Goal: Task Accomplishment & Management: Manage account settings

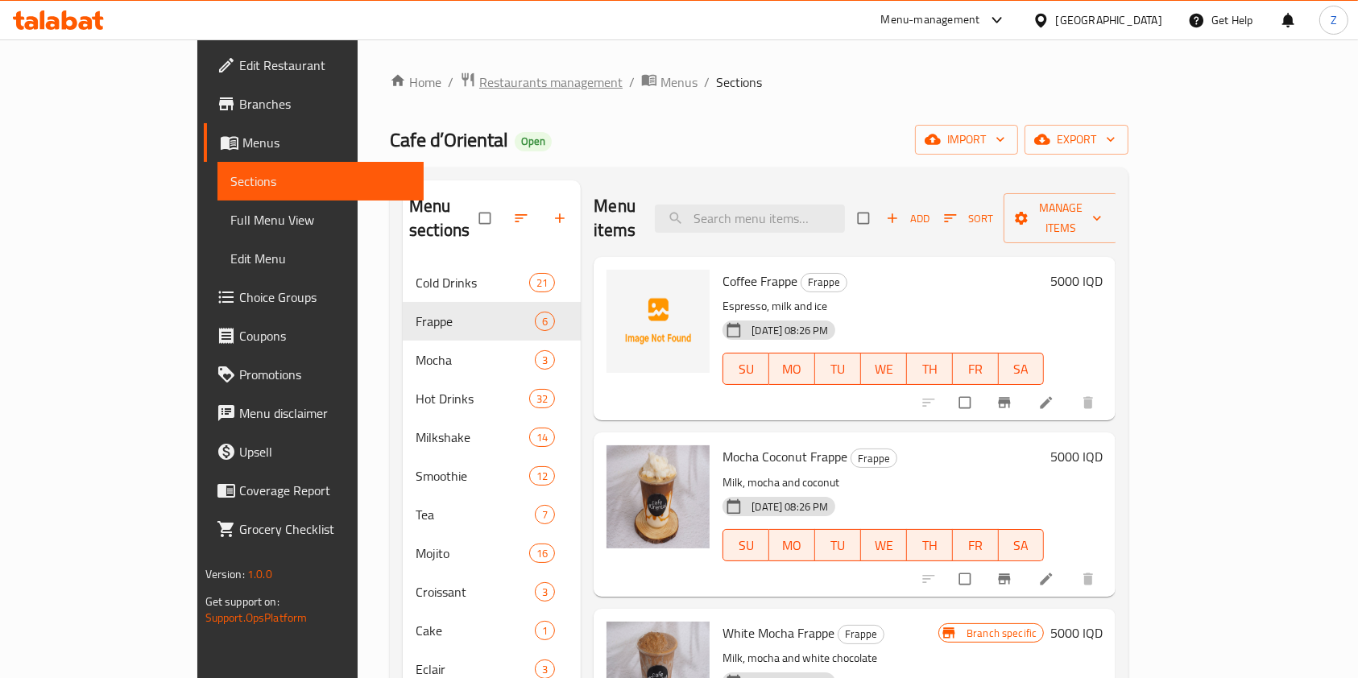
click at [479, 82] on span "Restaurants management" at bounding box center [550, 81] width 143 height 19
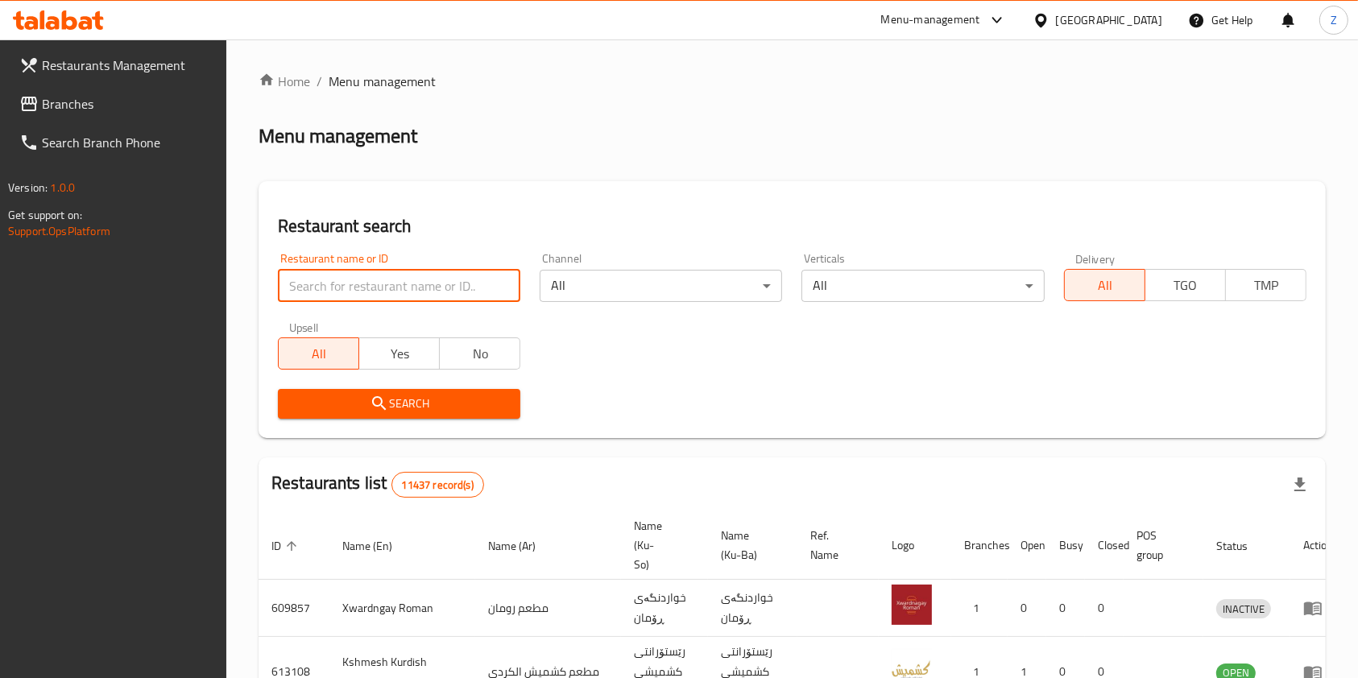
click at [403, 279] on input "search" at bounding box center [399, 286] width 242 height 32
click at [389, 296] on input "search" at bounding box center [399, 286] width 242 height 32
type input "خ"
type input "osman"
click button "Search" at bounding box center [399, 404] width 242 height 30
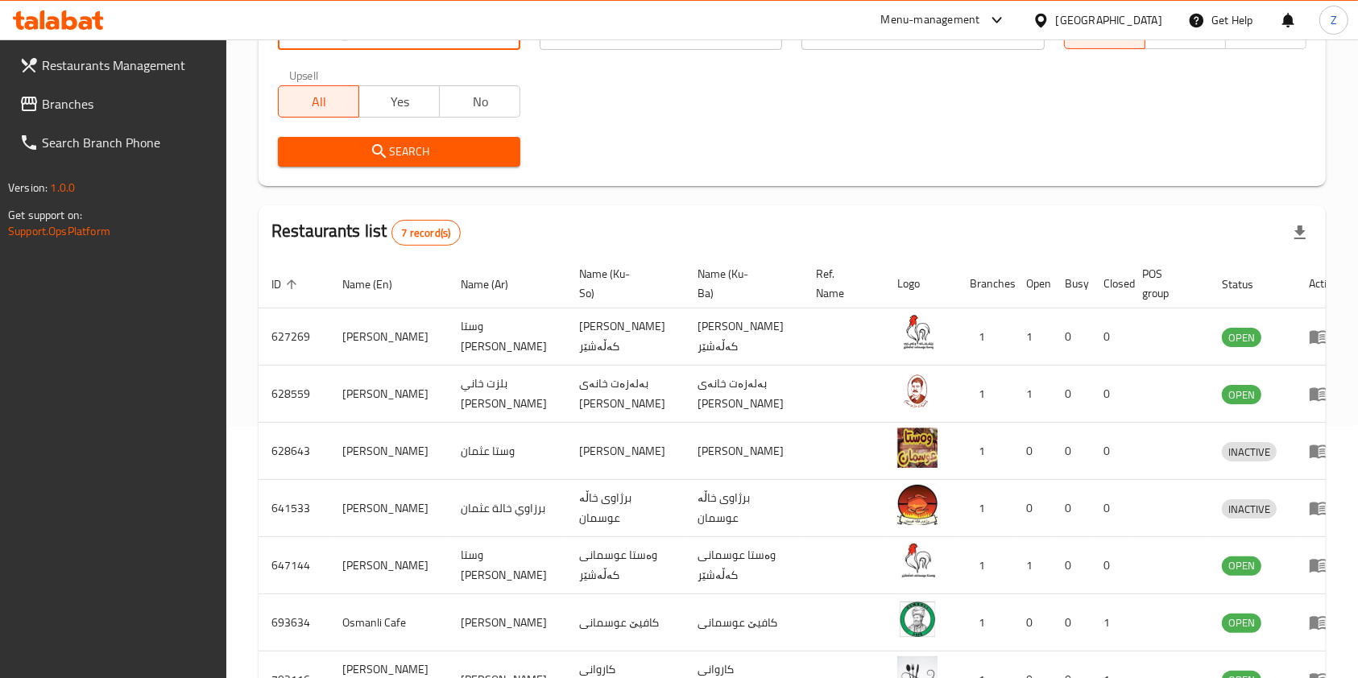
scroll to position [365, 0]
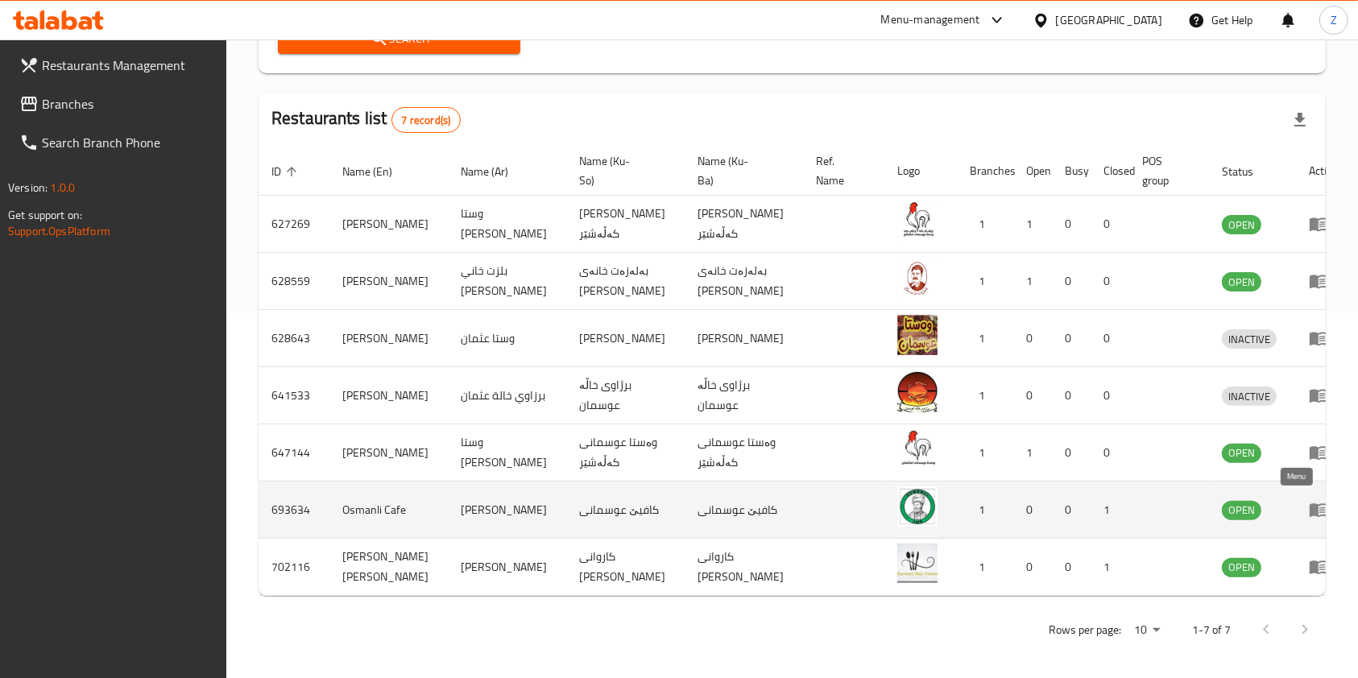
click at [1309, 500] on icon "enhanced table" at bounding box center [1318, 509] width 19 height 19
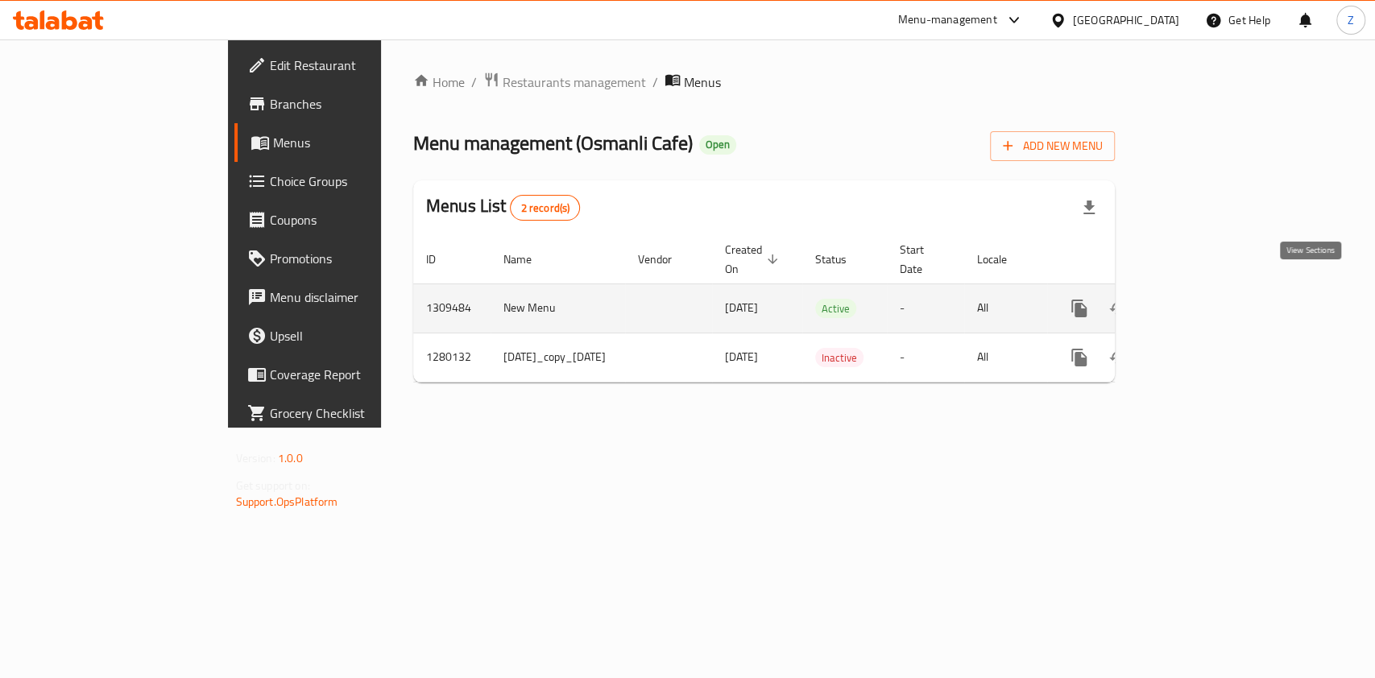
click at [1205, 299] on icon "enhanced table" at bounding box center [1194, 308] width 19 height 19
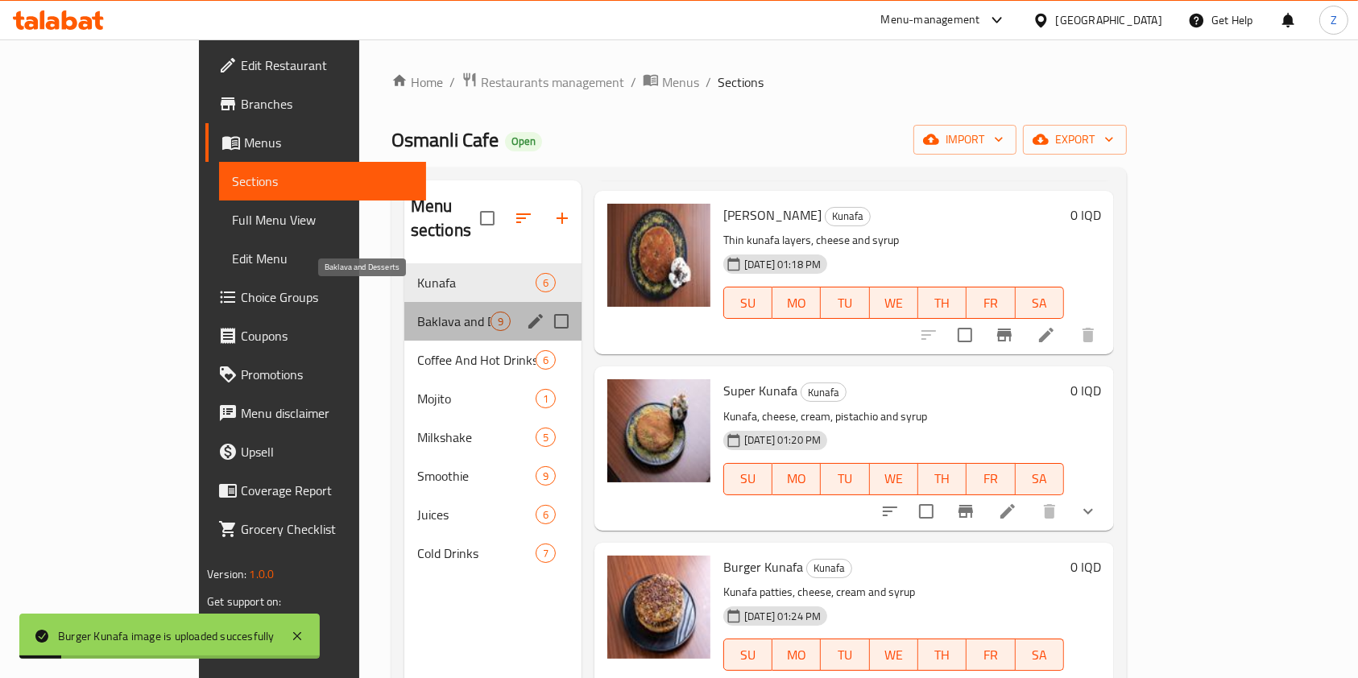
click at [417, 312] on span "Baklava and Desserts" at bounding box center [453, 321] width 73 height 19
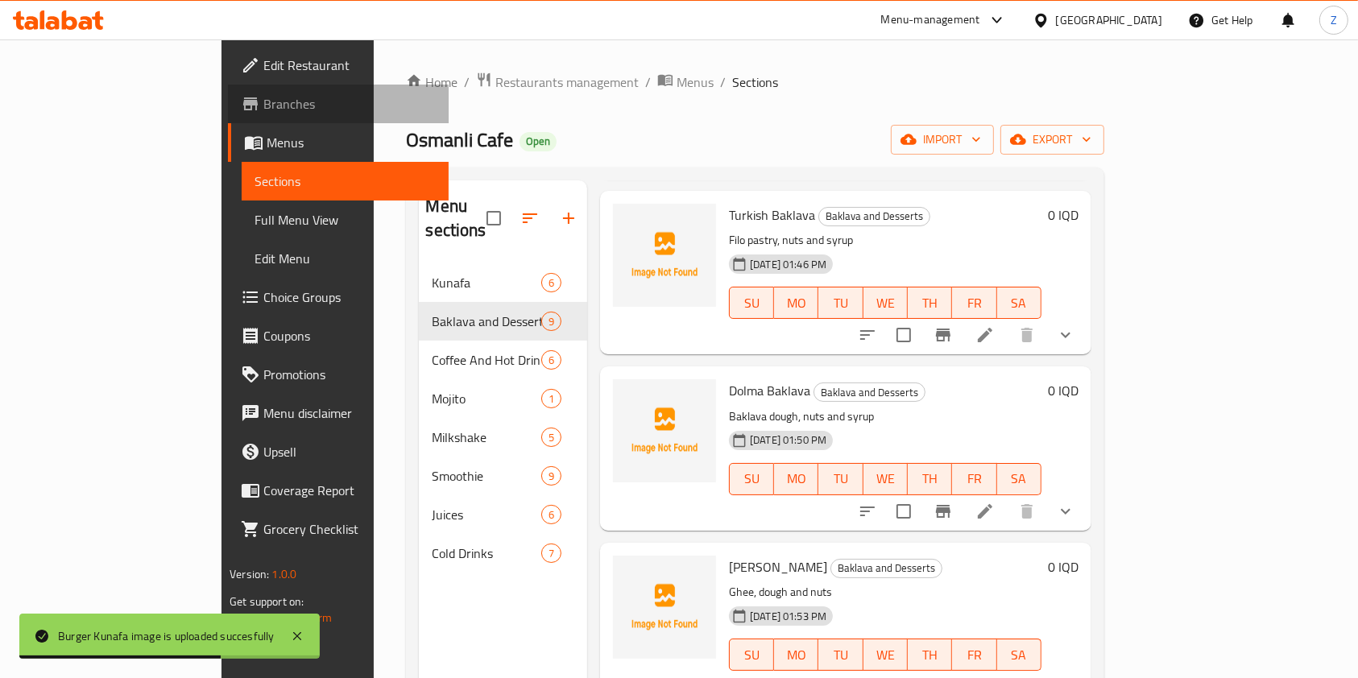
click at [263, 110] on span "Branches" at bounding box center [349, 103] width 172 height 19
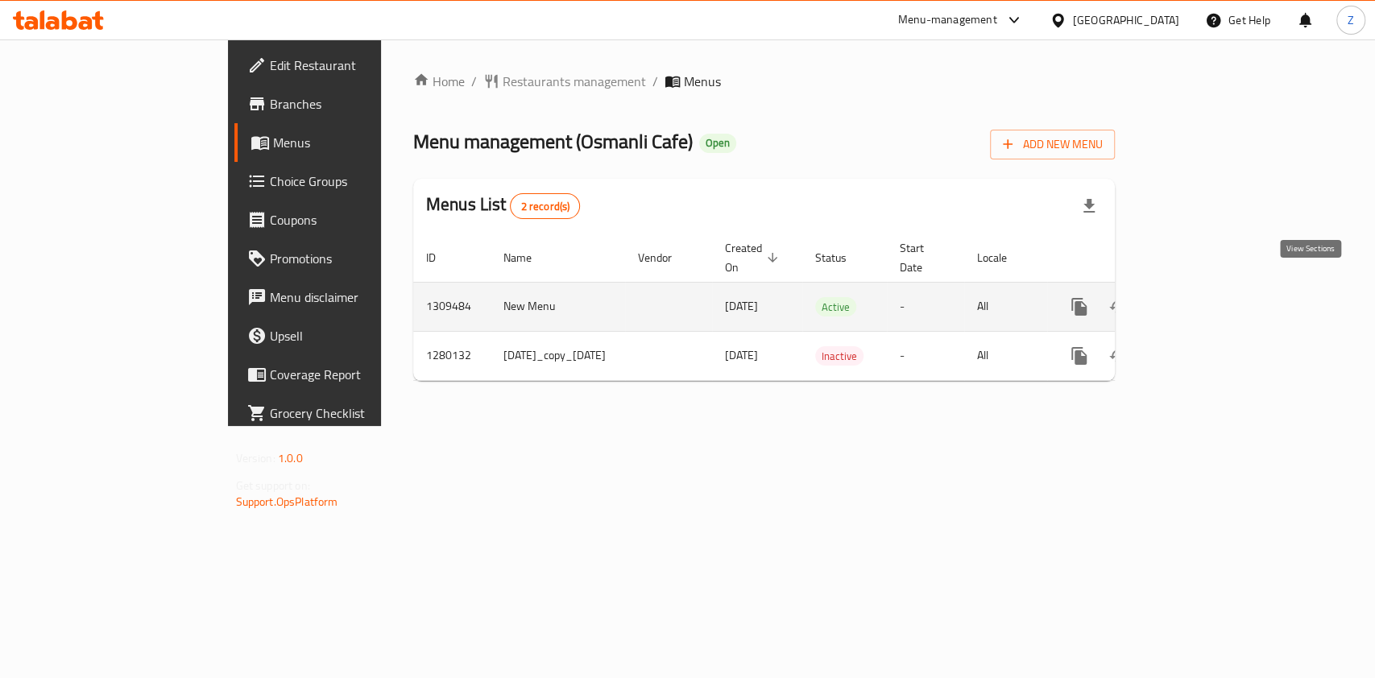
click at [1205, 297] on icon "enhanced table" at bounding box center [1194, 306] width 19 height 19
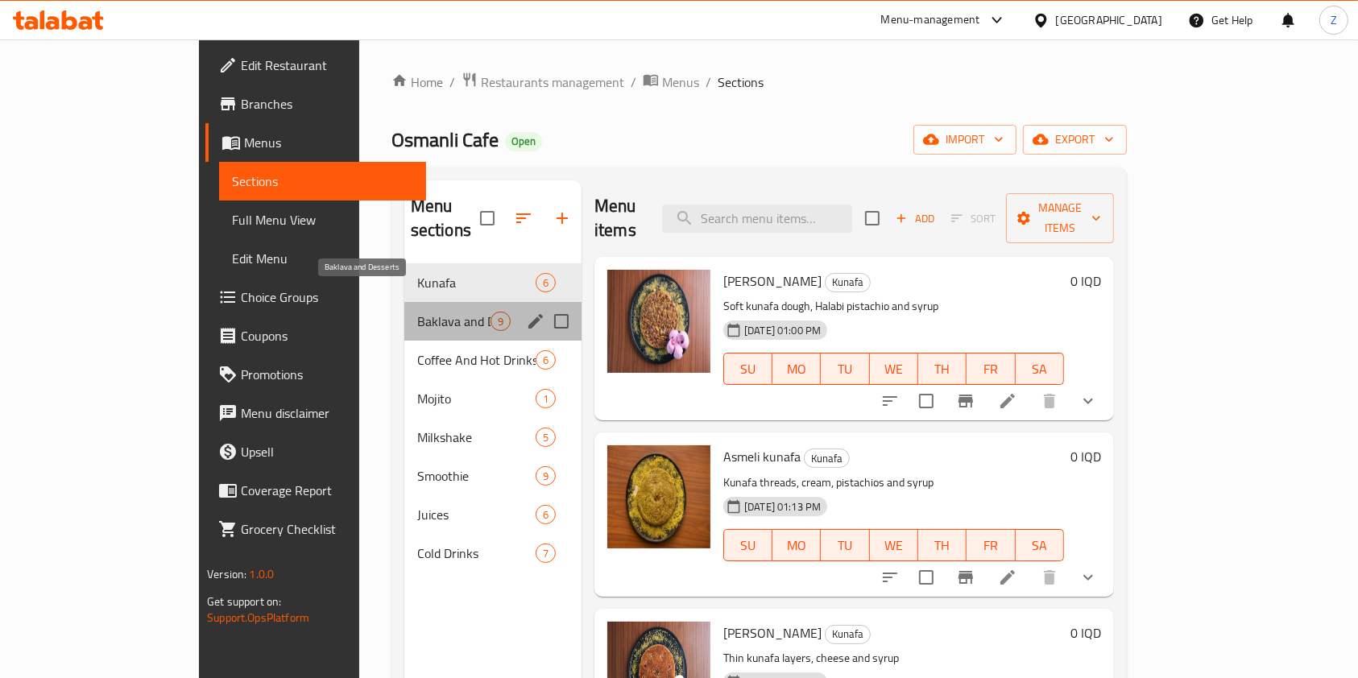
click at [417, 312] on span "Baklava and Desserts" at bounding box center [453, 321] width 73 height 19
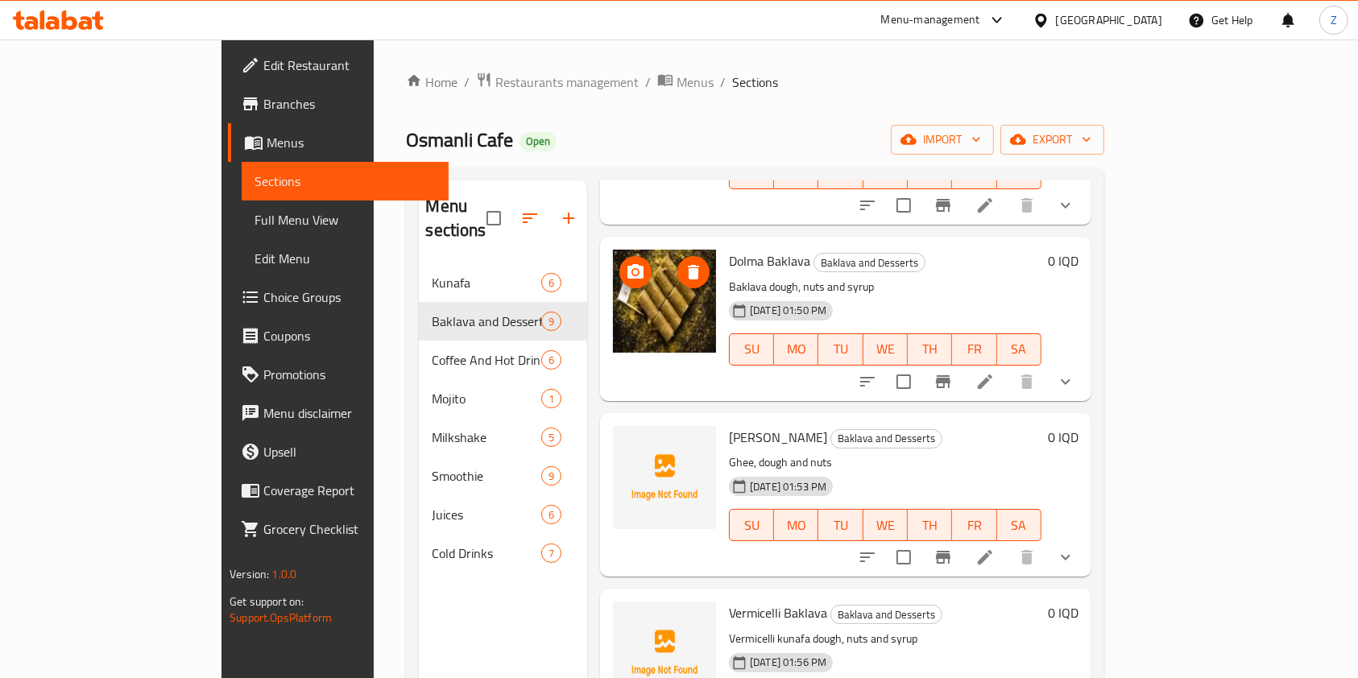
scroll to position [548, 0]
click at [1007, 542] on li at bounding box center [984, 556] width 45 height 29
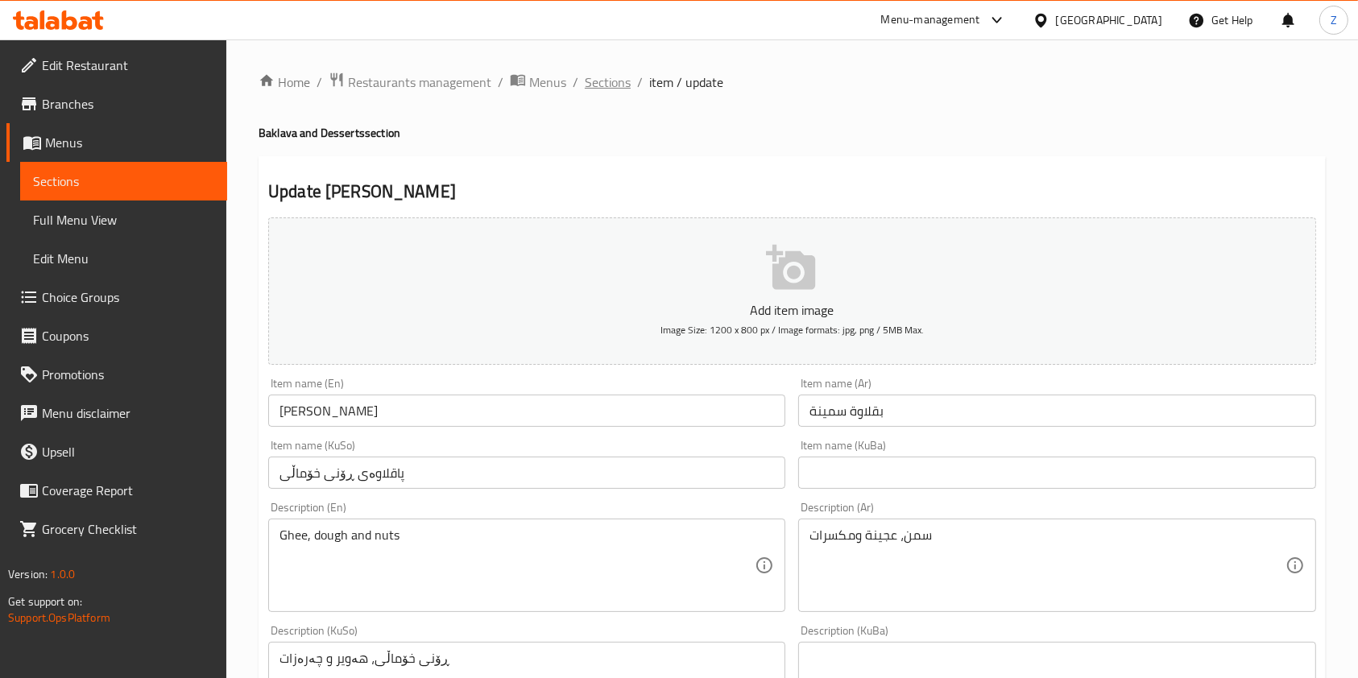
click at [604, 85] on span "Sections" at bounding box center [608, 81] width 46 height 19
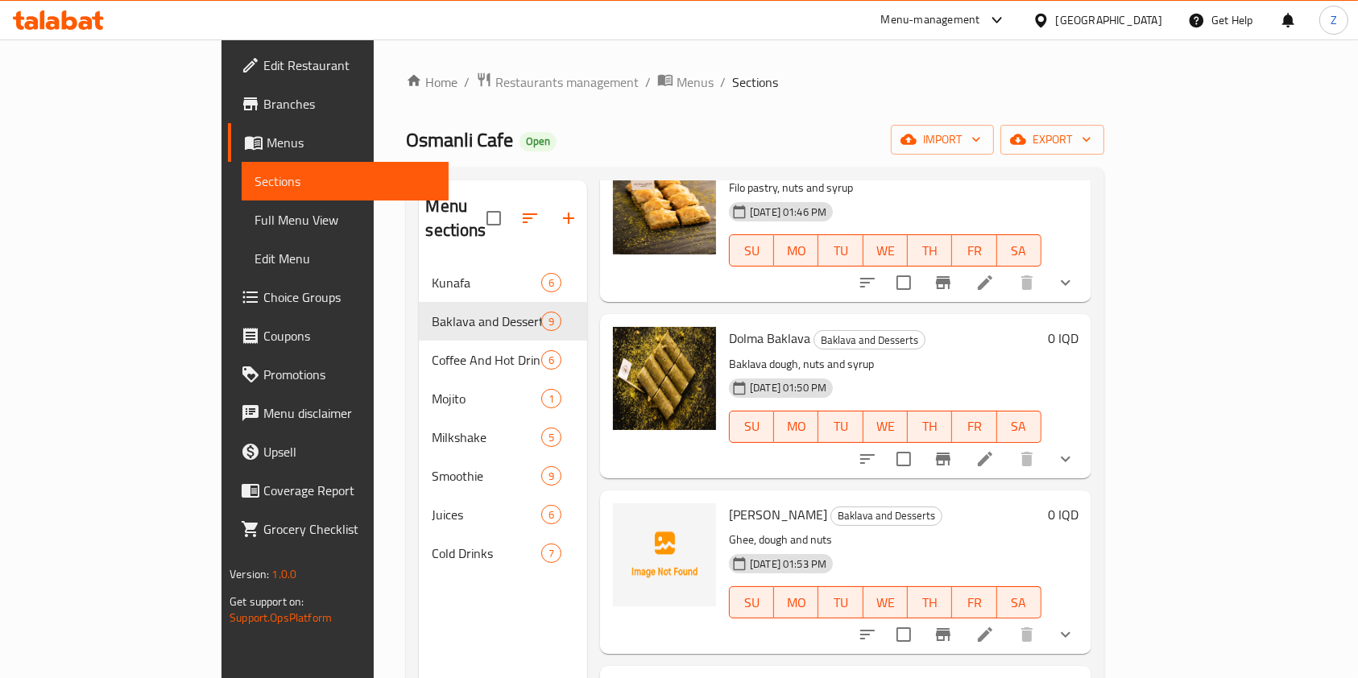
scroll to position [642, 0]
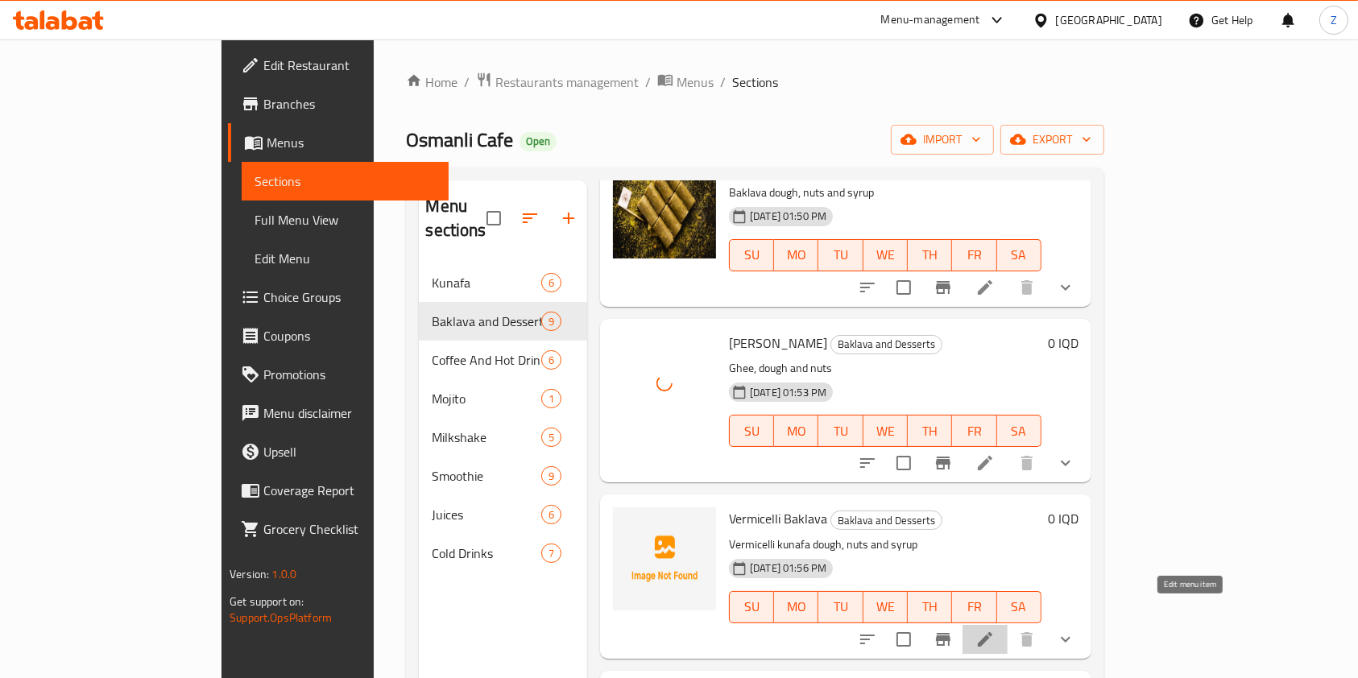
click at [992, 632] on icon at bounding box center [985, 639] width 14 height 14
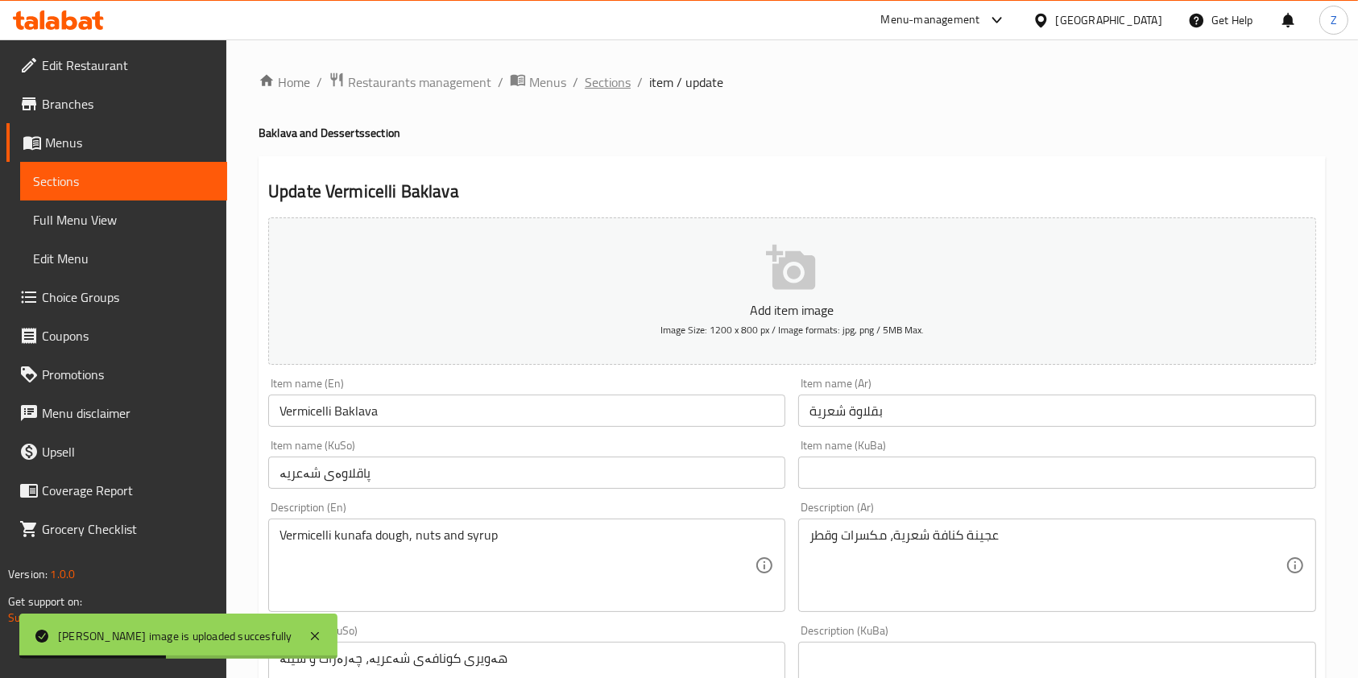
click at [612, 81] on span "Sections" at bounding box center [608, 81] width 46 height 19
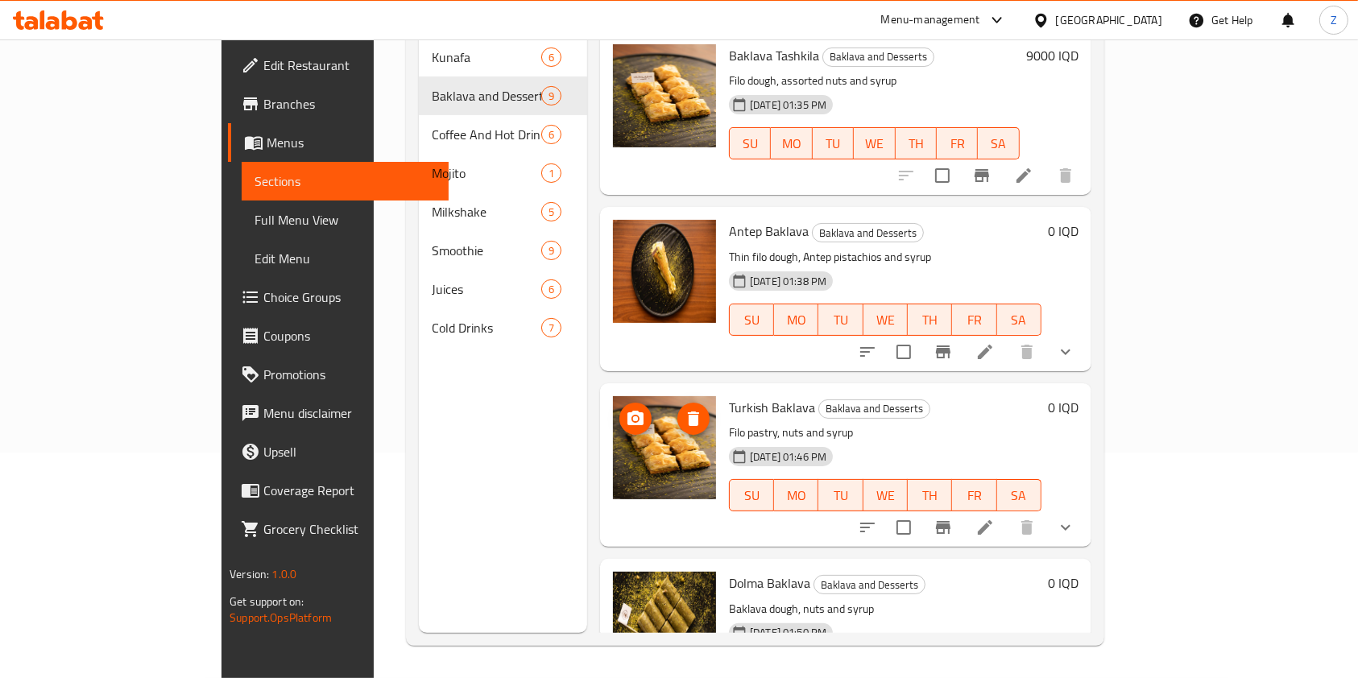
scroll to position [16, 0]
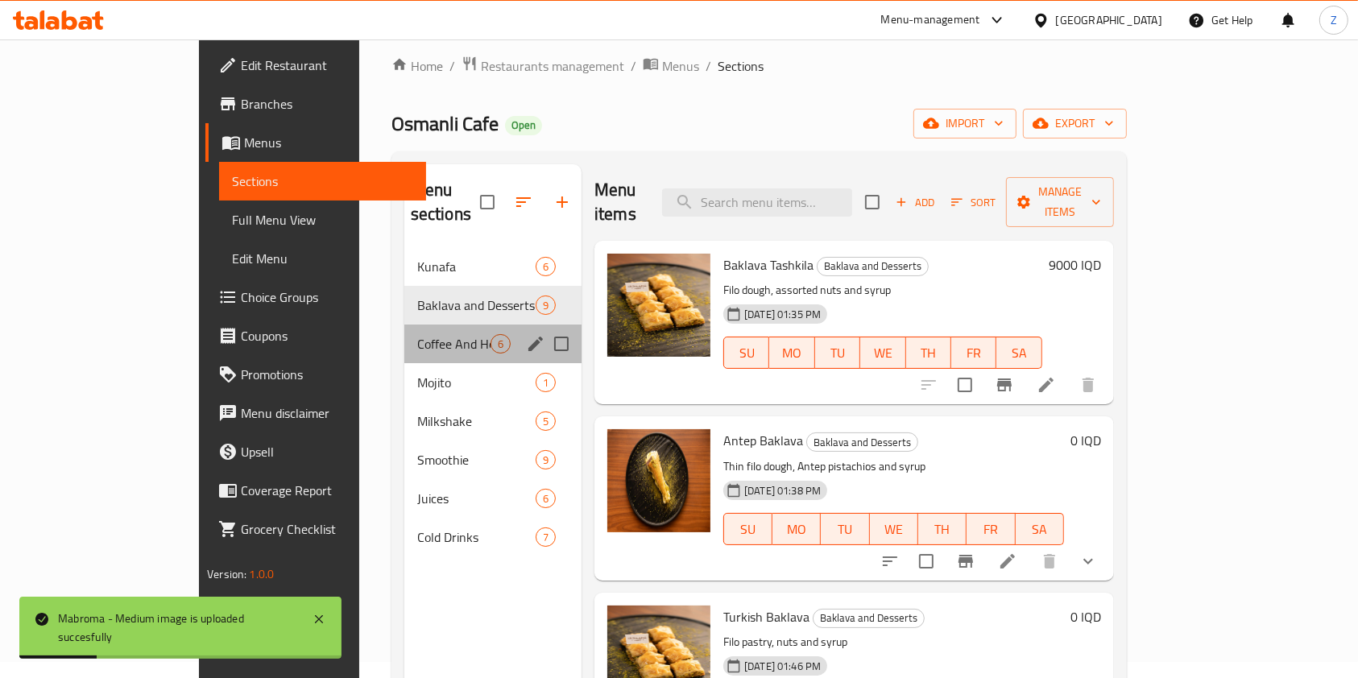
click at [404, 334] on div "Coffee And Hot Drinks 6" at bounding box center [492, 344] width 177 height 39
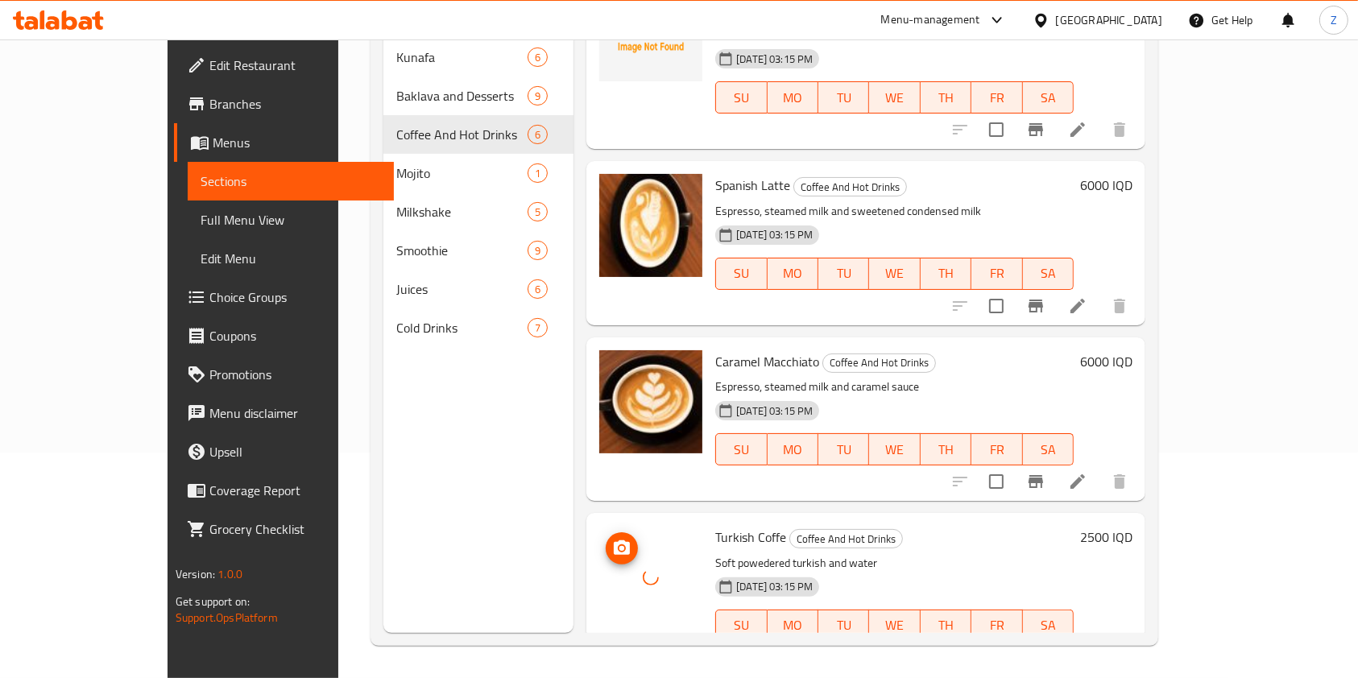
scroll to position [87, 0]
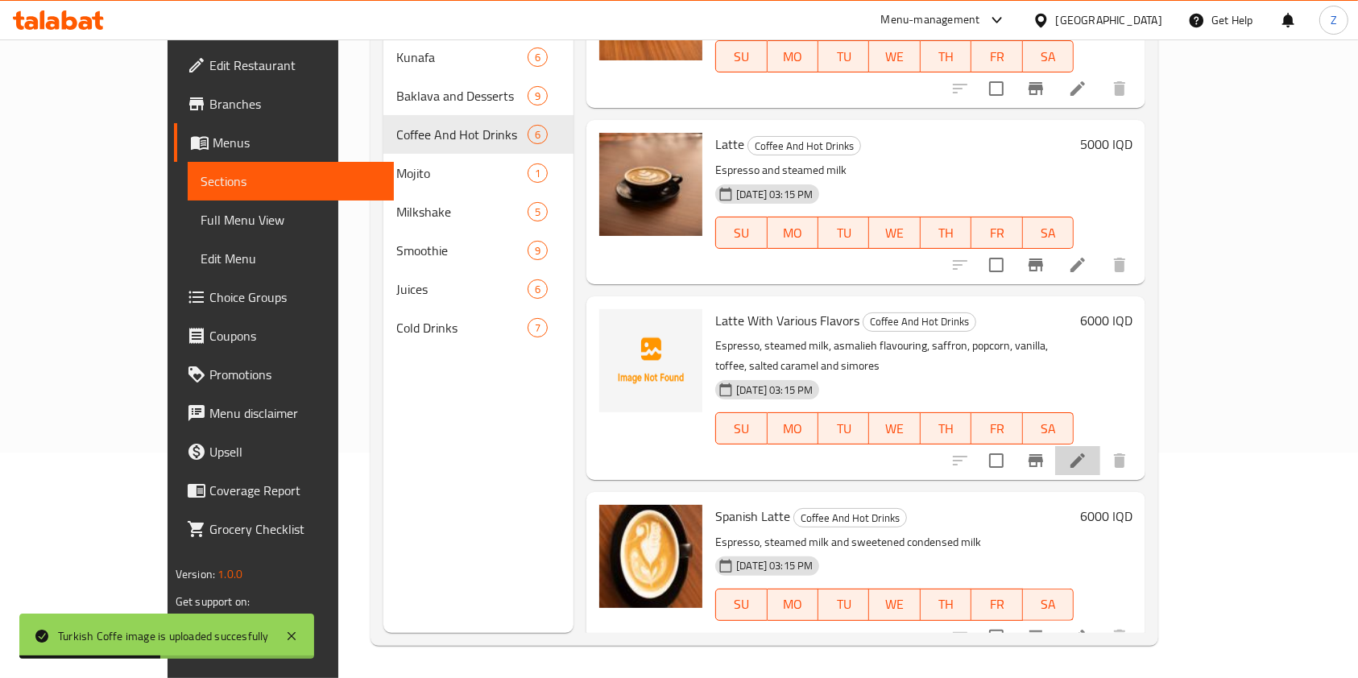
click at [1100, 446] on li at bounding box center [1077, 460] width 45 height 29
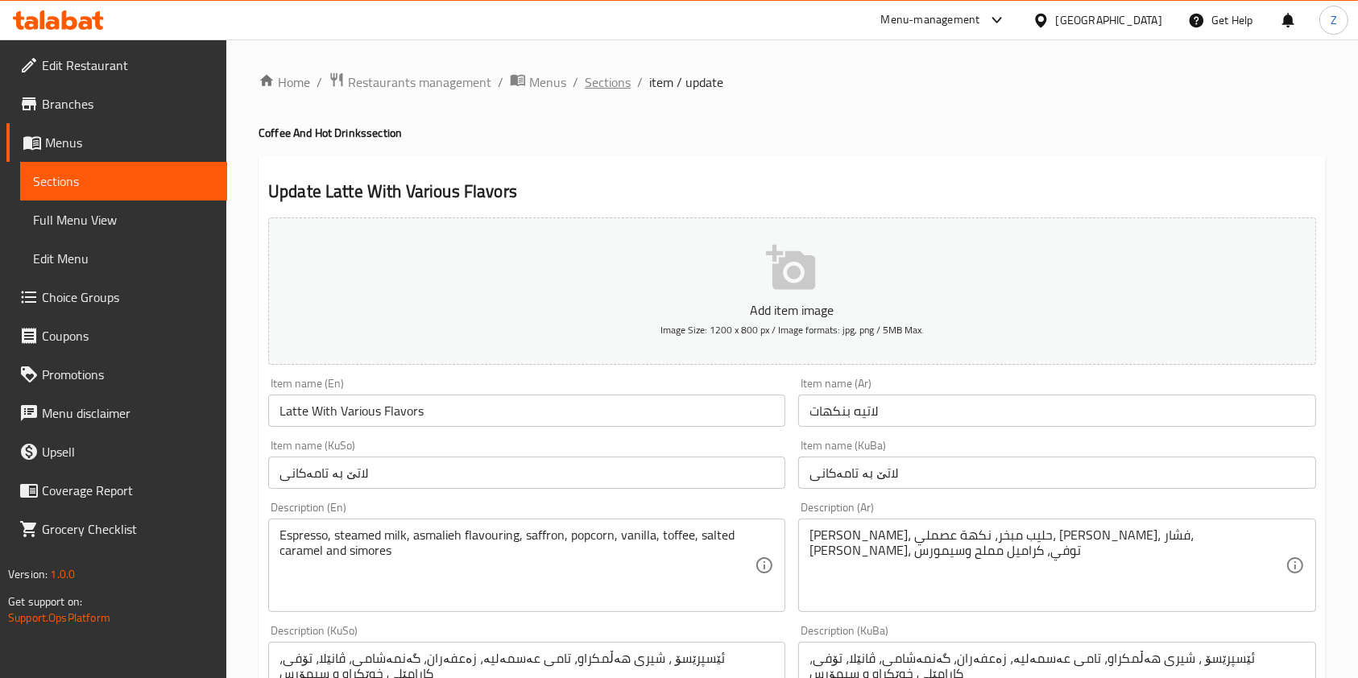
click at [599, 85] on span "Sections" at bounding box center [608, 81] width 46 height 19
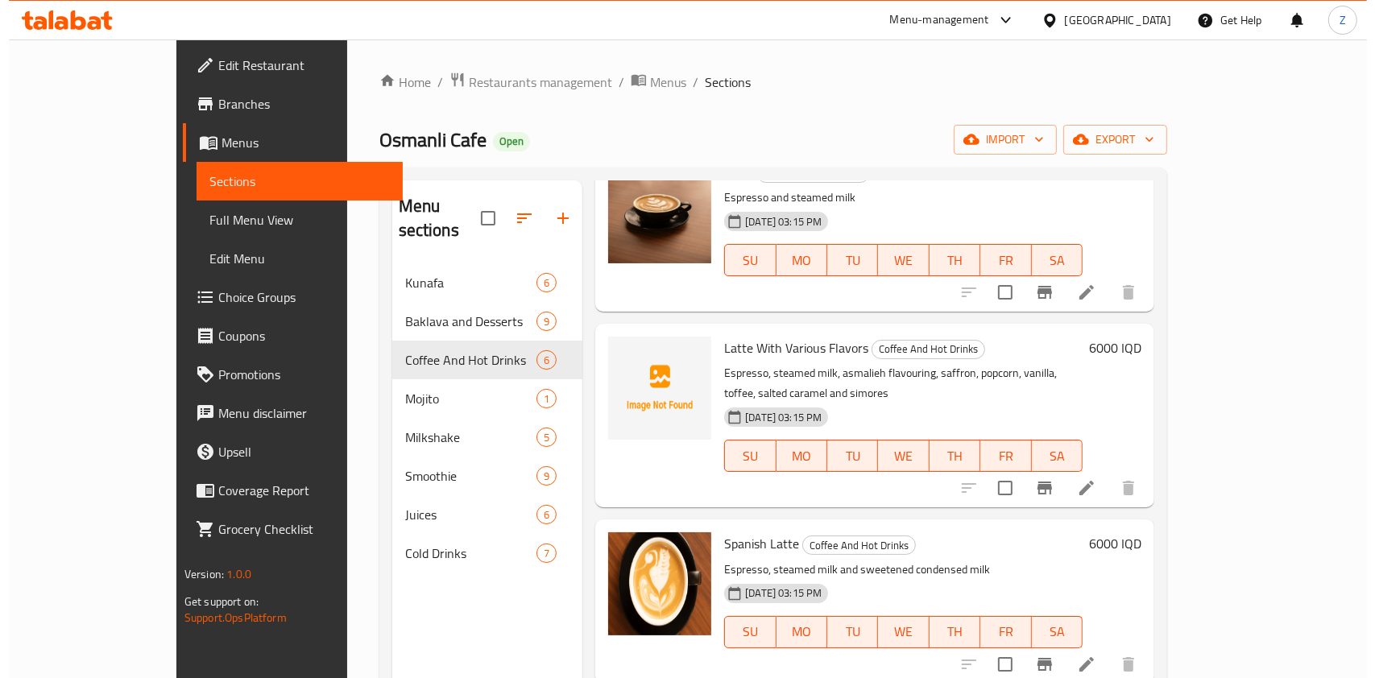
scroll to position [300, 0]
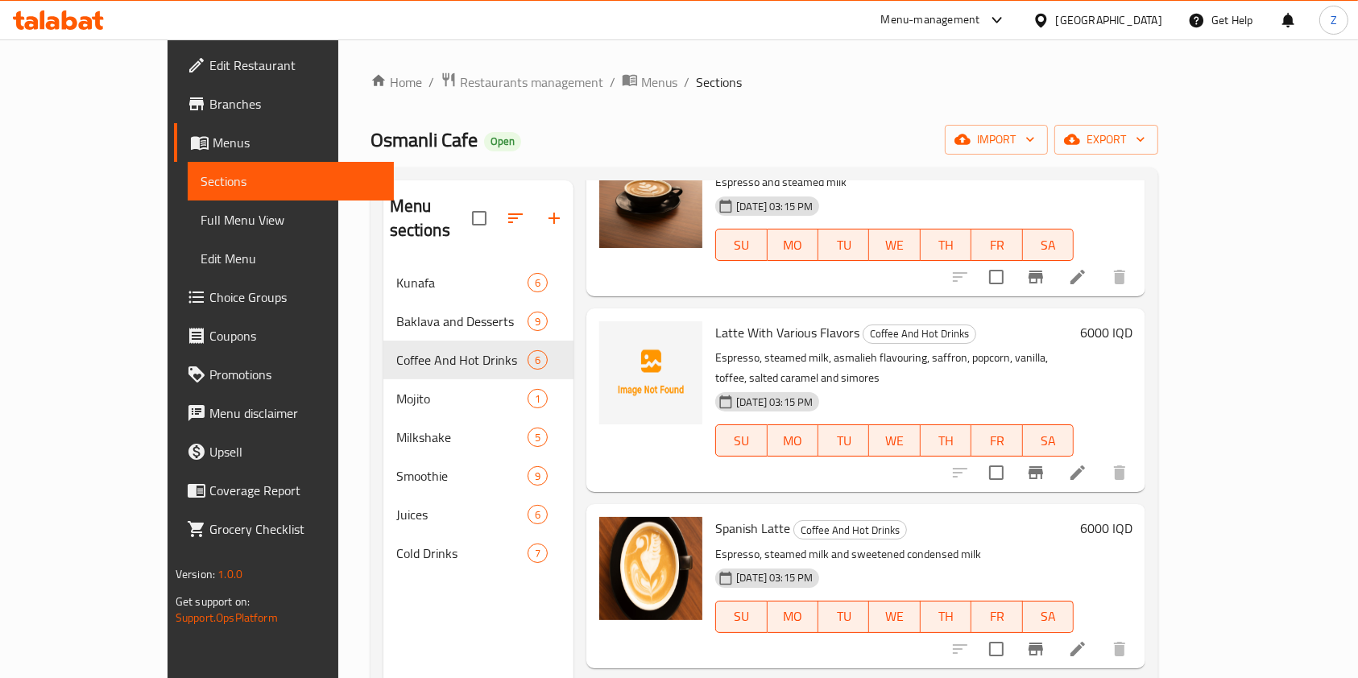
click at [725, 321] on span "Latte With Various Flavors" at bounding box center [787, 333] width 144 height 24
copy h6 "Latte With Various Flavors"
click at [1100, 458] on li at bounding box center [1077, 472] width 45 height 29
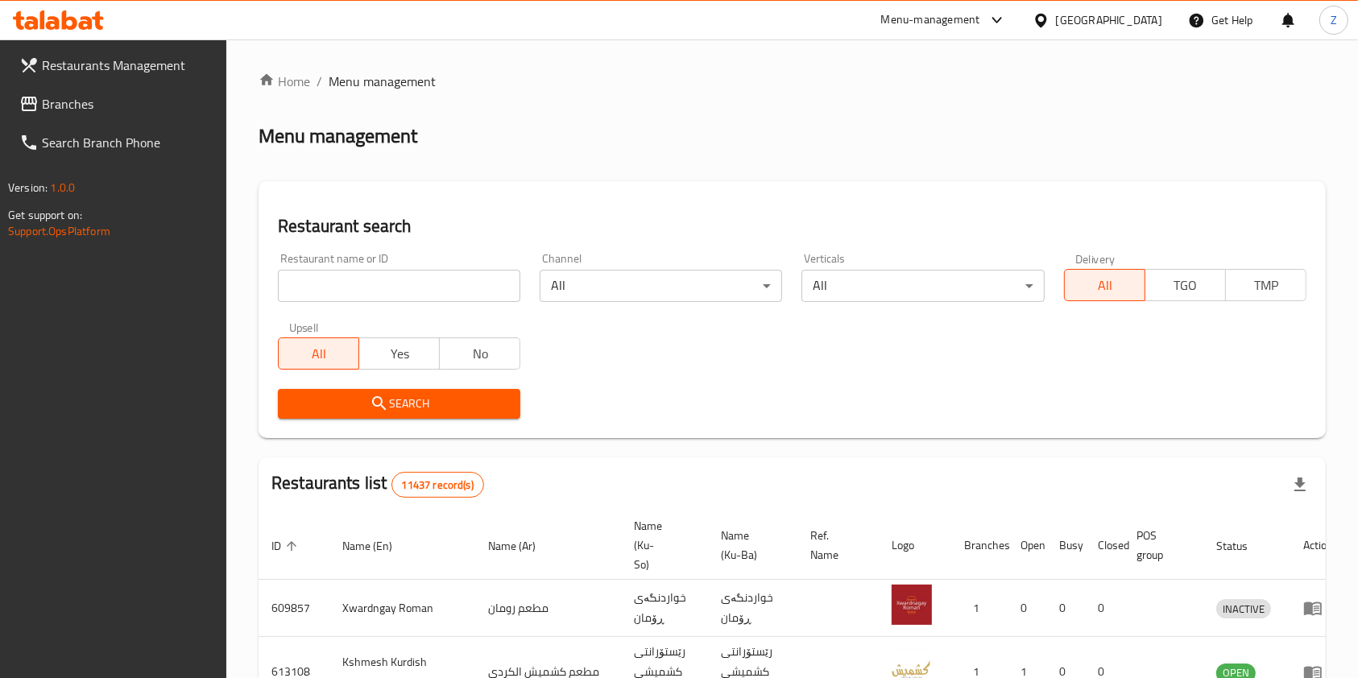
drag, startPoint x: 0, startPoint y: 0, endPoint x: 435, endPoint y: 281, distance: 517.8
click at [435, 281] on input "search" at bounding box center [399, 286] width 242 height 32
type input "نخلة بغداد"
click button "Search" at bounding box center [399, 404] width 242 height 30
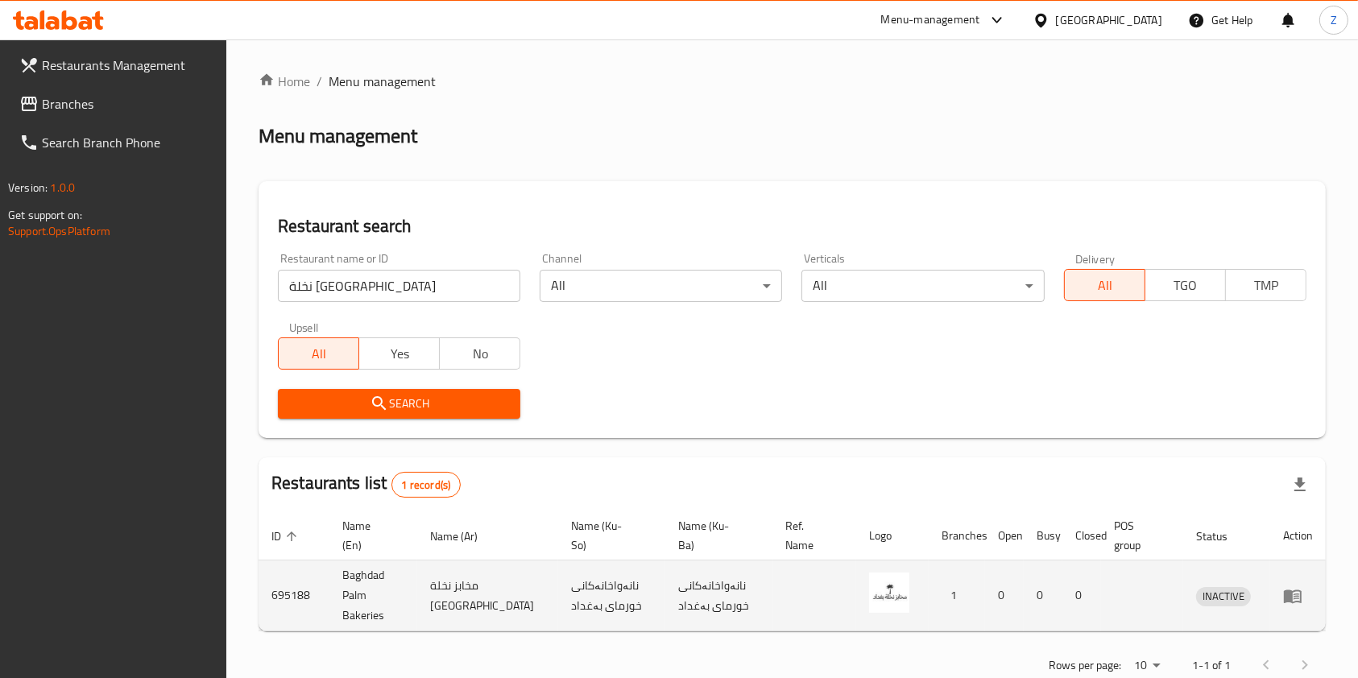
click at [364, 595] on td "Baghdad Palm Bakeries" at bounding box center [373, 596] width 88 height 71
click at [299, 590] on td "695188" at bounding box center [294, 596] width 71 height 71
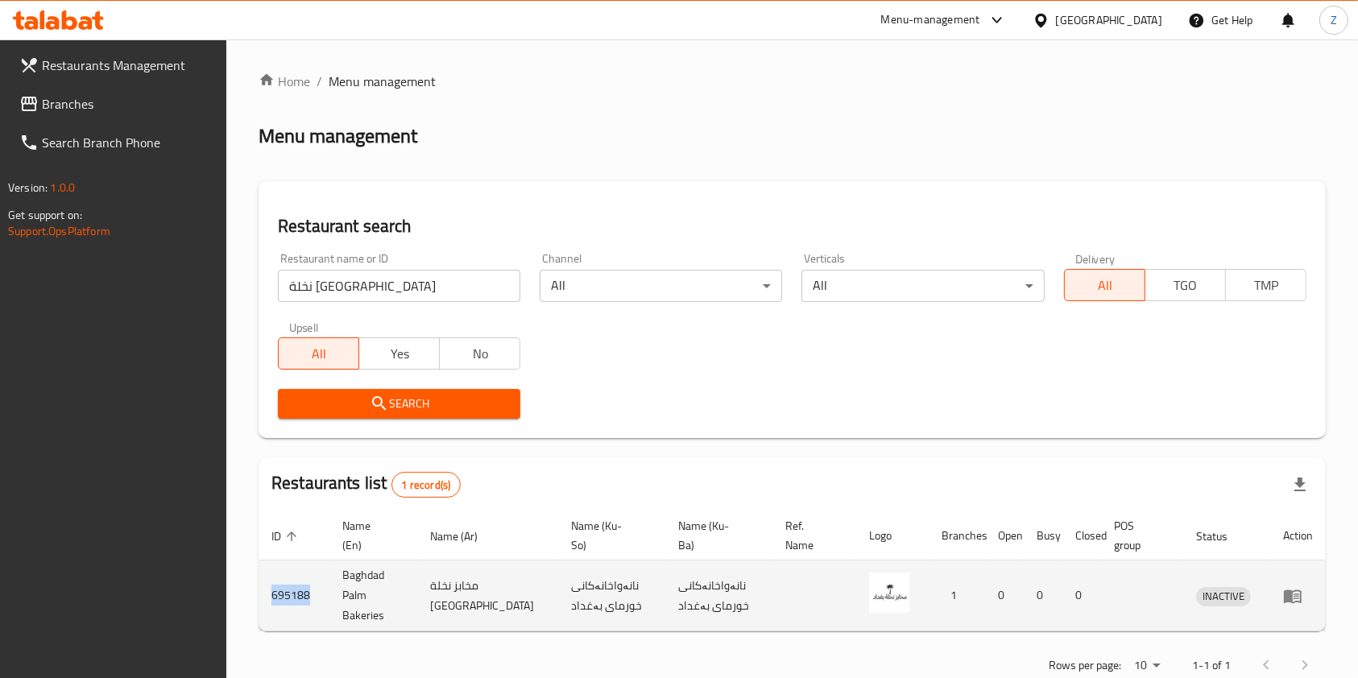
copy td "695188"
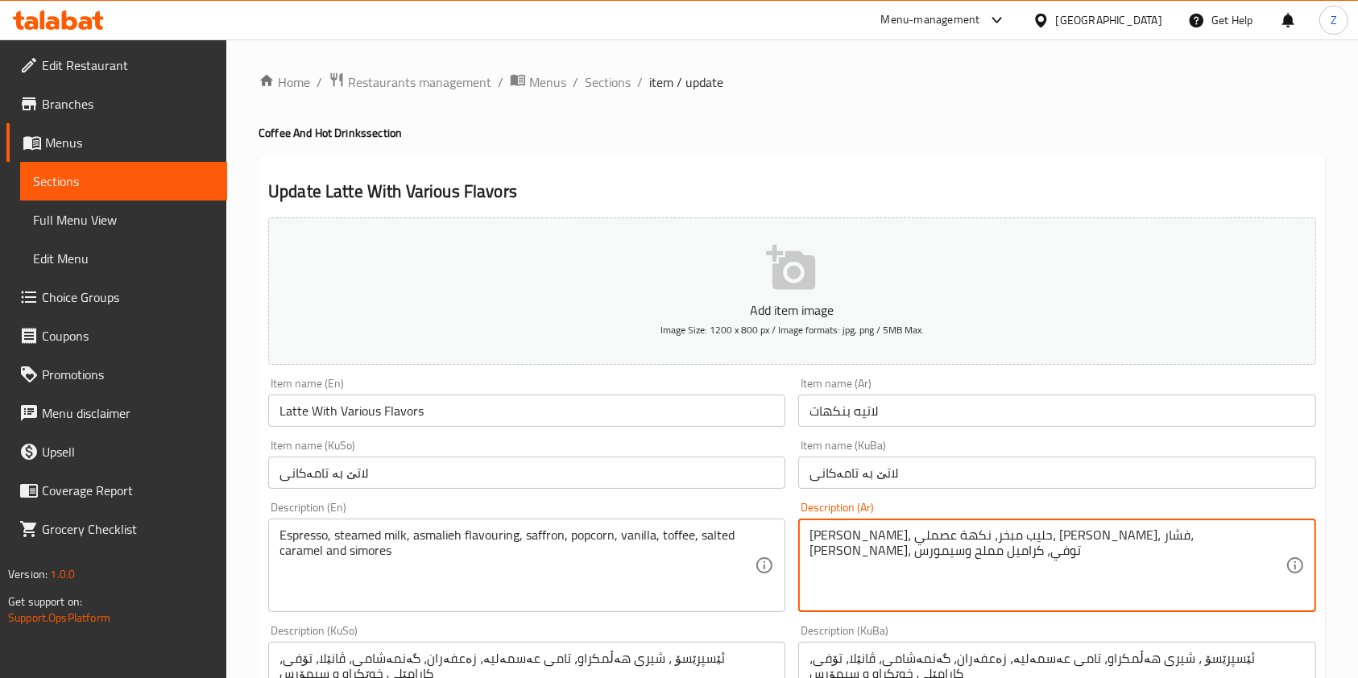
drag, startPoint x: 1165, startPoint y: 538, endPoint x: 800, endPoint y: 548, distance: 364.9
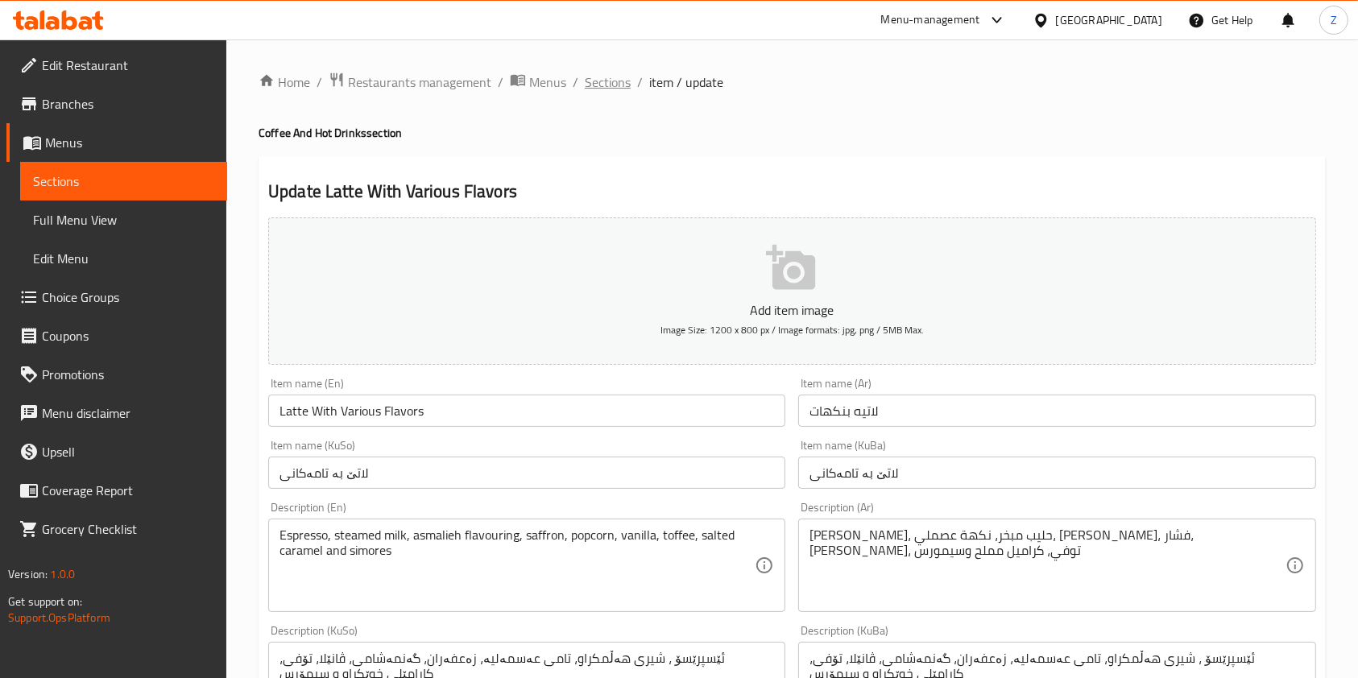
click at [611, 85] on span "Sections" at bounding box center [608, 81] width 46 height 19
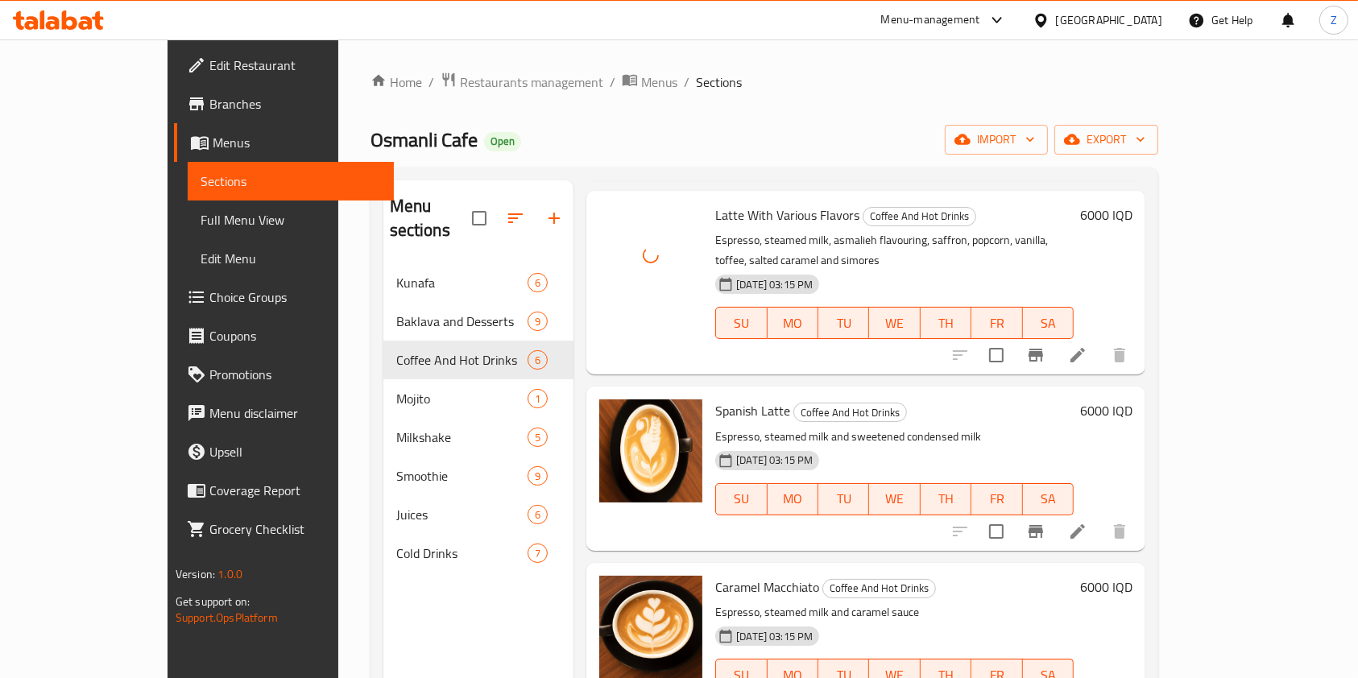
scroll to position [225, 0]
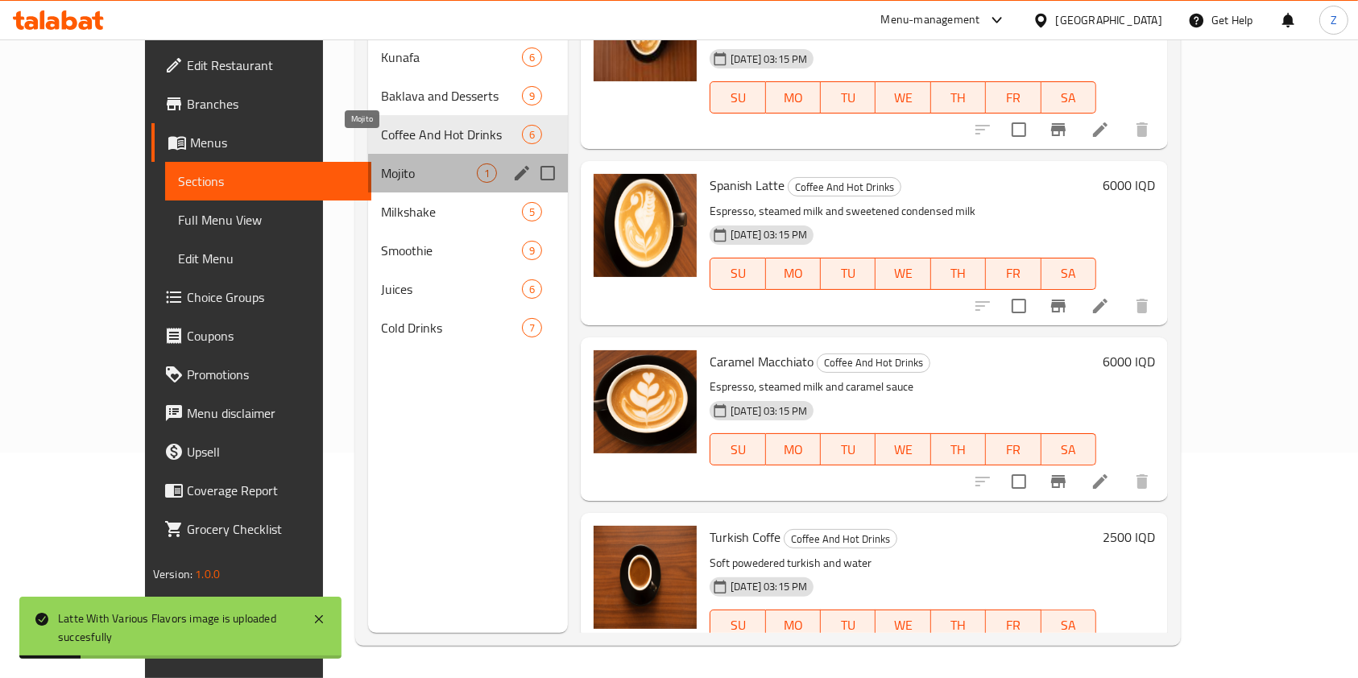
click at [381, 163] on span "Mojito" at bounding box center [429, 172] width 96 height 19
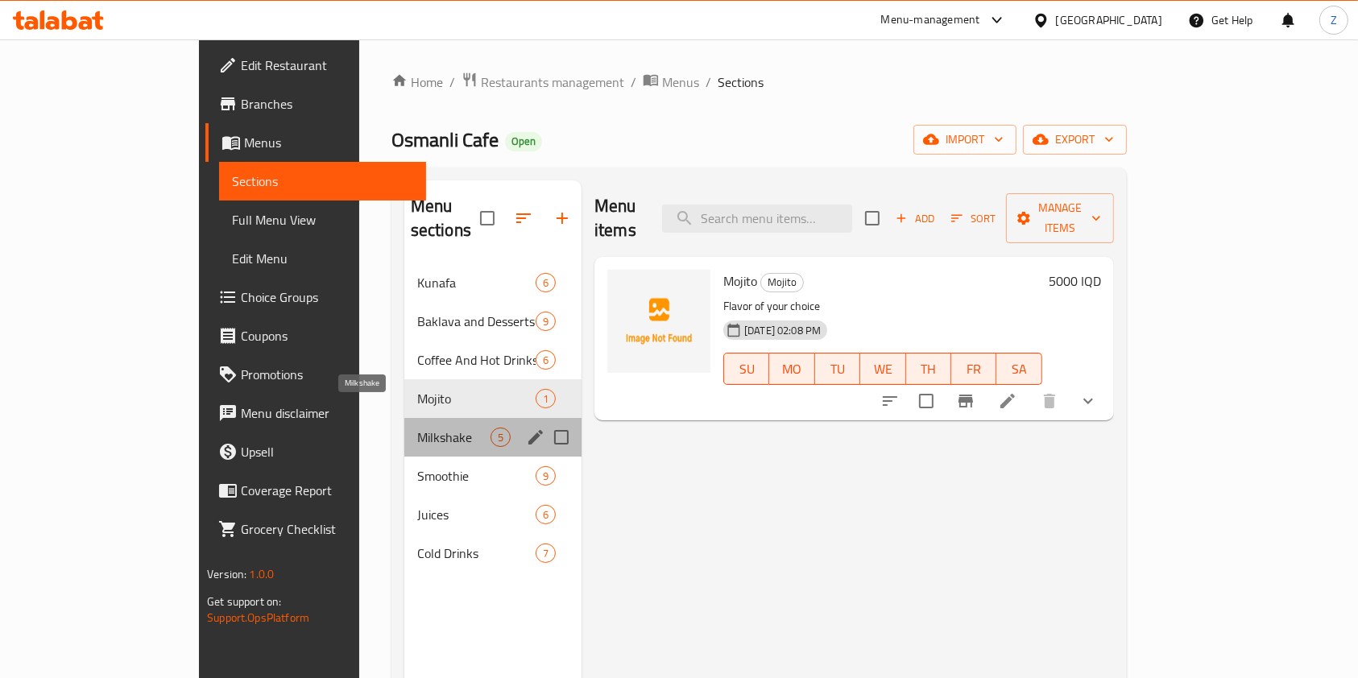
click at [417, 428] on span "Milkshake" at bounding box center [453, 437] width 73 height 19
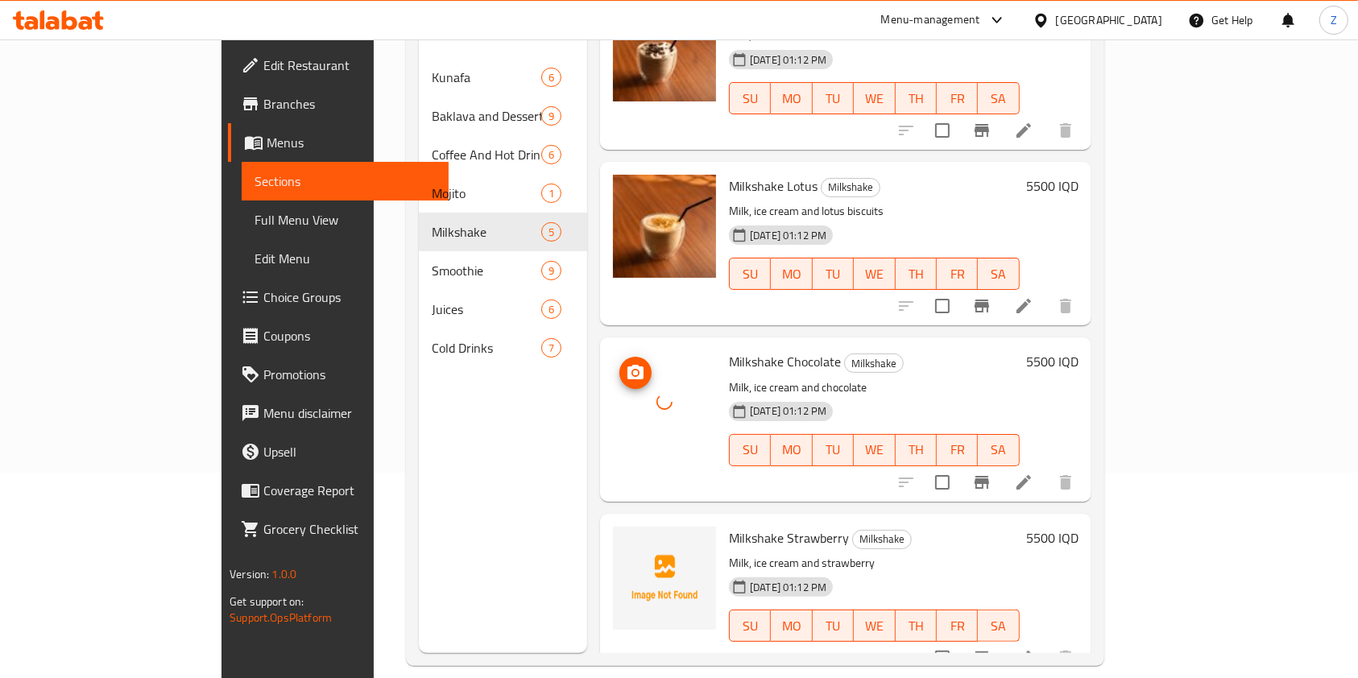
scroll to position [225, 0]
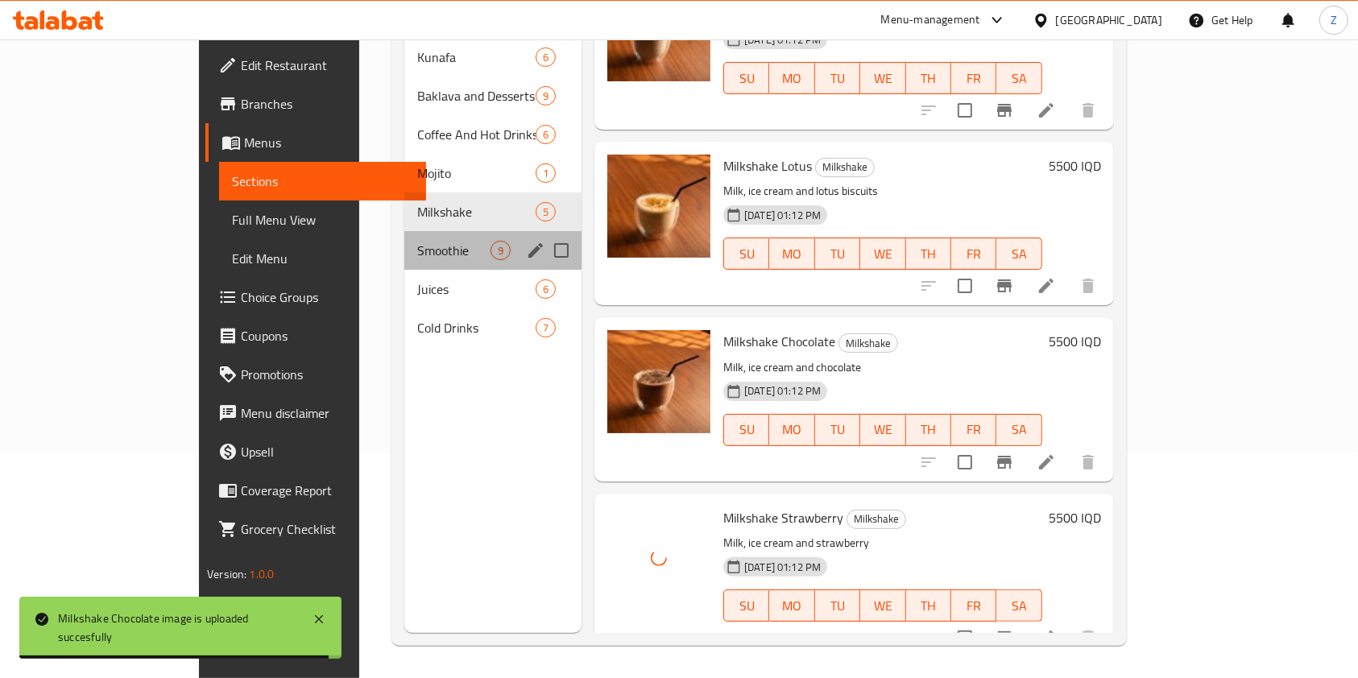
click at [404, 237] on div "Smoothie 9" at bounding box center [492, 250] width 177 height 39
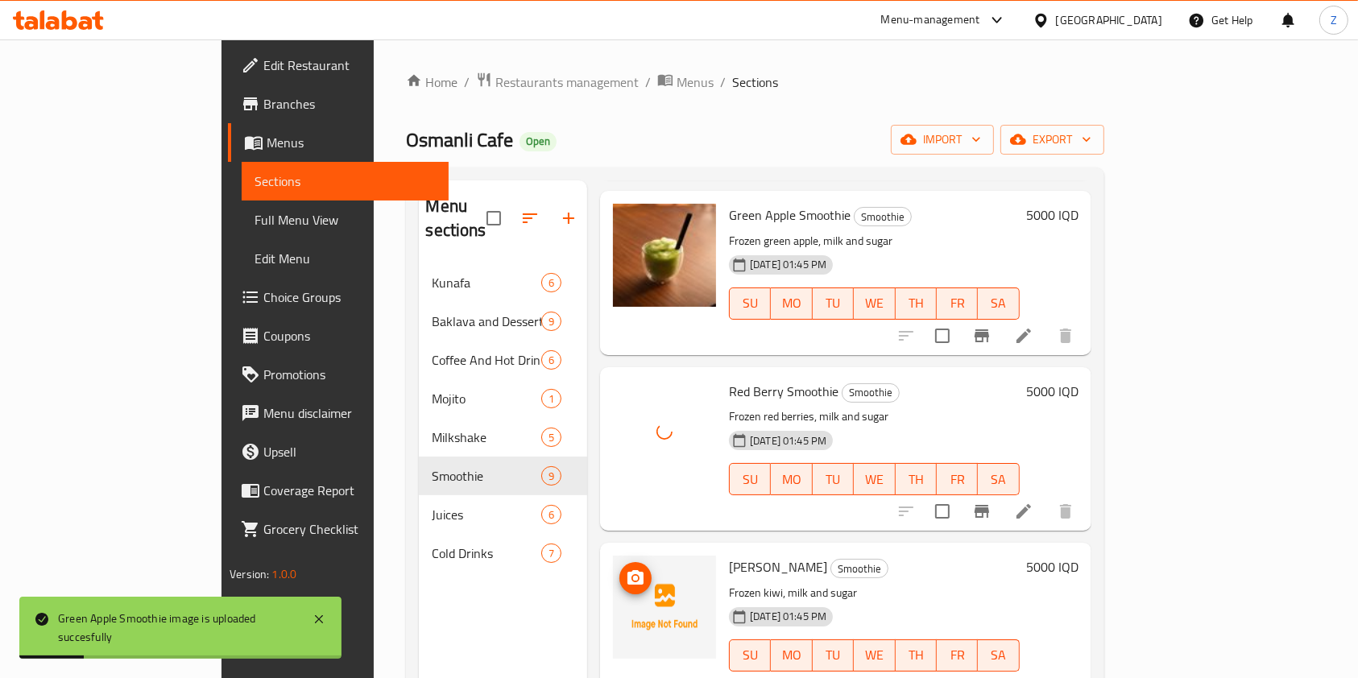
scroll to position [225, 0]
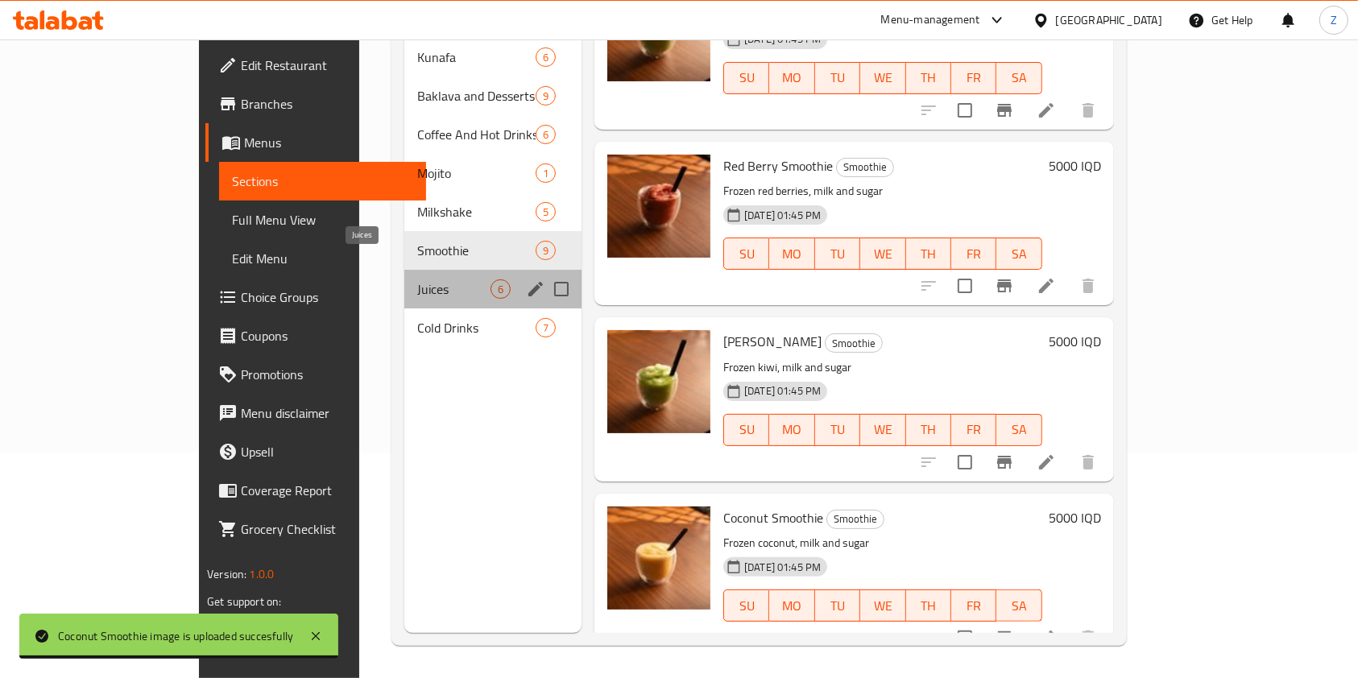
click at [417, 279] on span "Juices" at bounding box center [453, 288] width 73 height 19
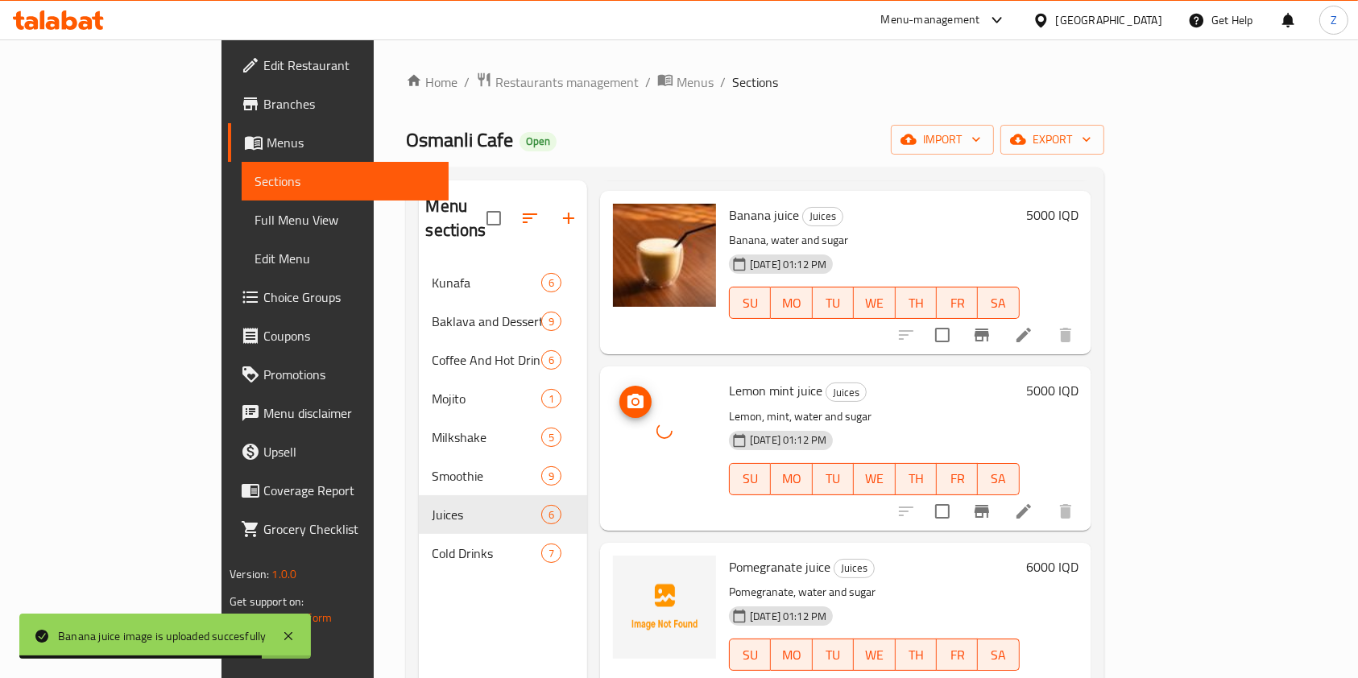
scroll to position [225, 0]
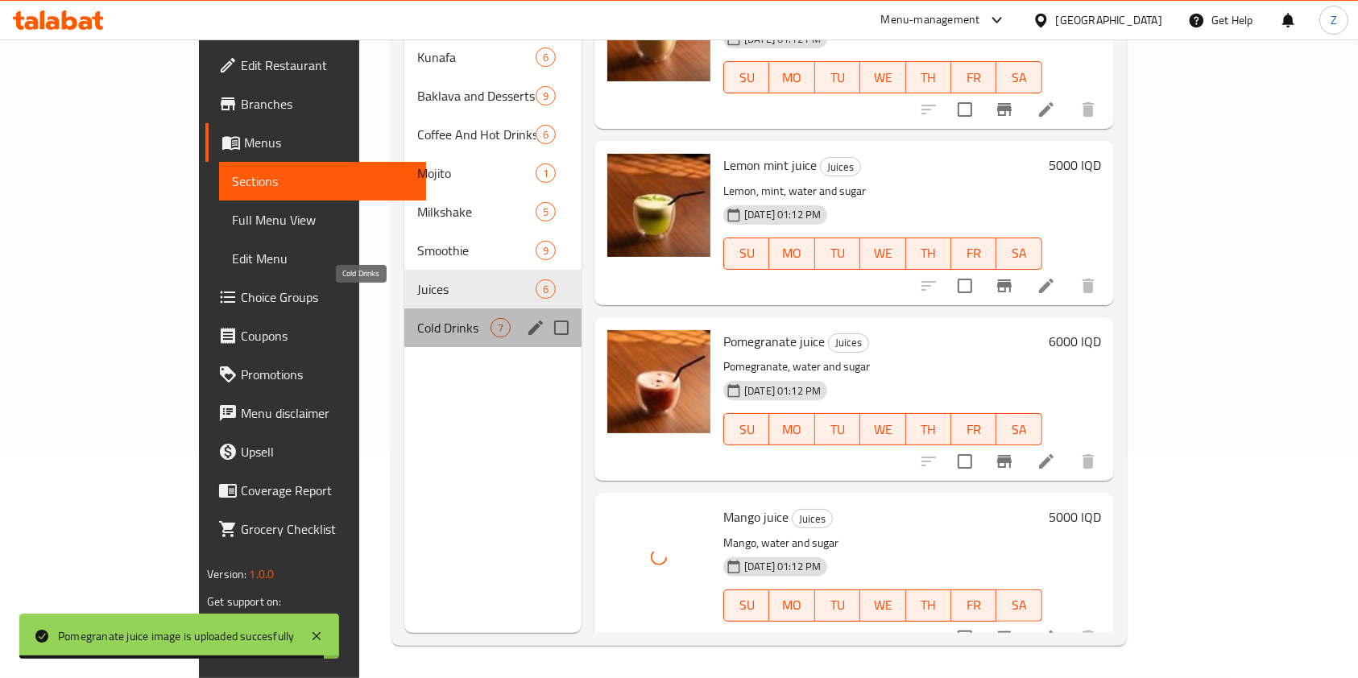
click at [417, 318] on span "Cold Drinks" at bounding box center [453, 327] width 73 height 19
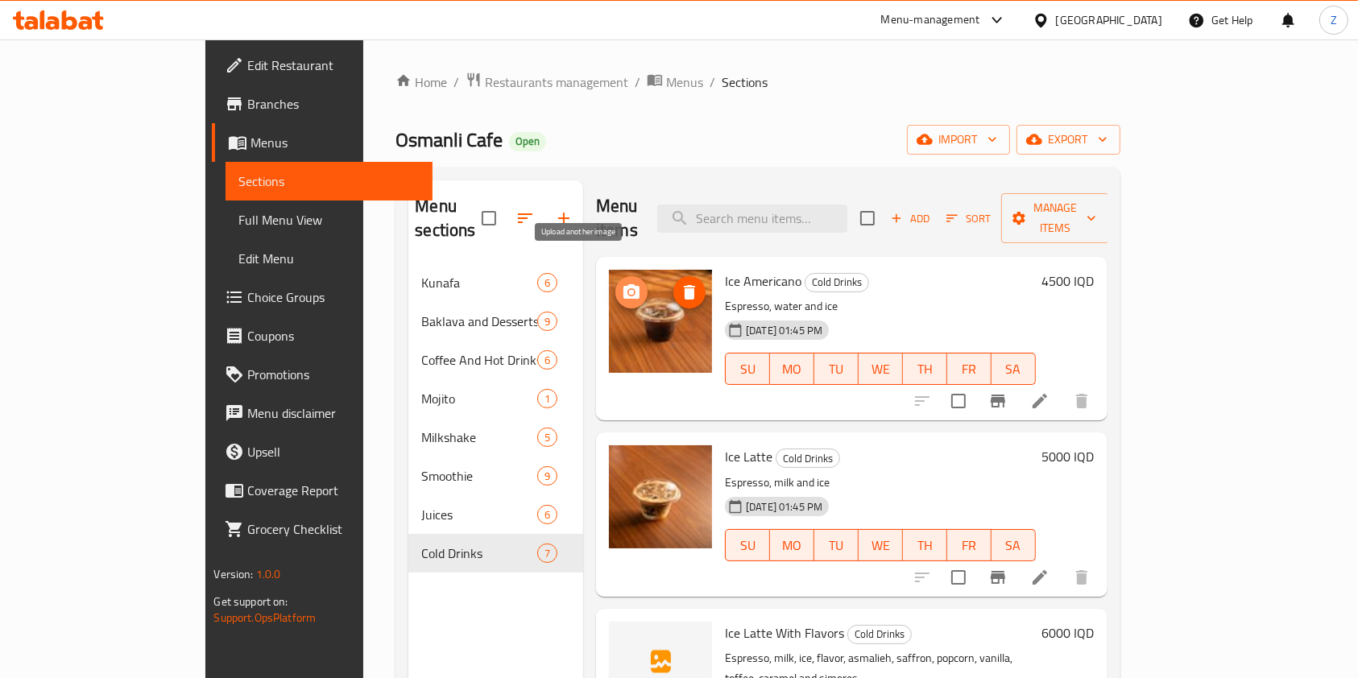
click at [622, 283] on icon "upload picture" at bounding box center [631, 292] width 19 height 19
click at [1049, 391] on icon at bounding box center [1039, 400] width 19 height 19
